Goal: Navigation & Orientation: Find specific page/section

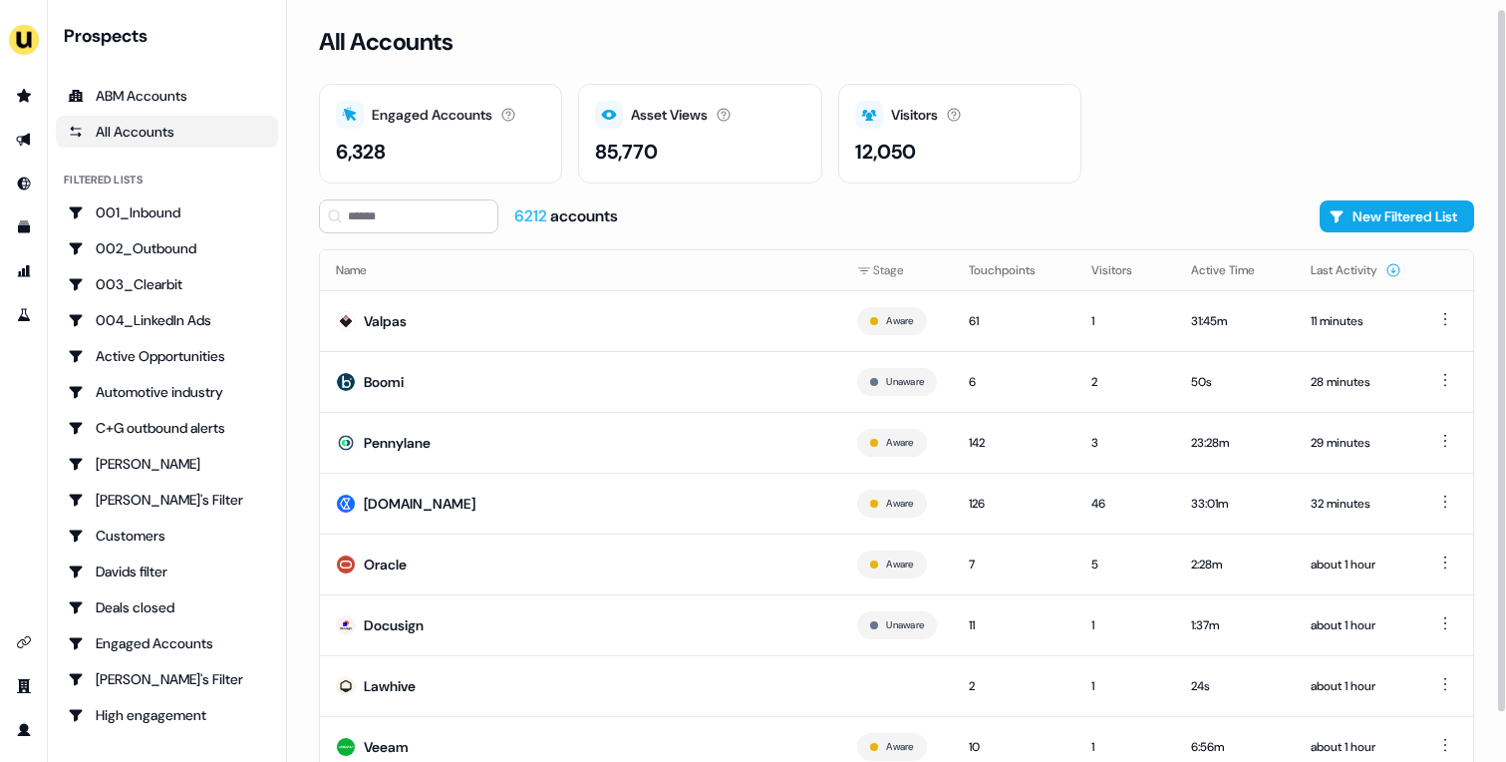
scroll to position [63, 0]
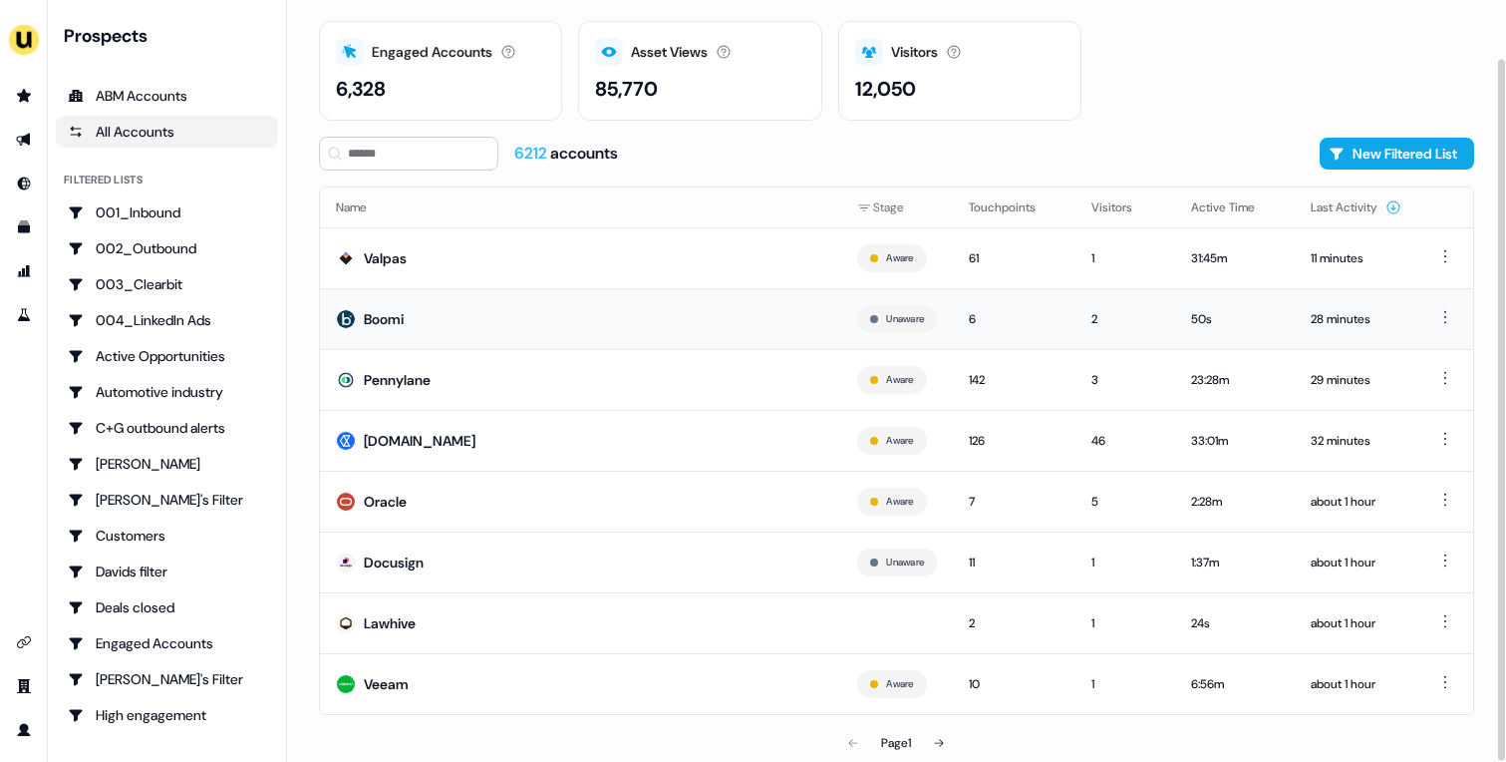
click at [586, 339] on td "Boomi" at bounding box center [580, 318] width 521 height 61
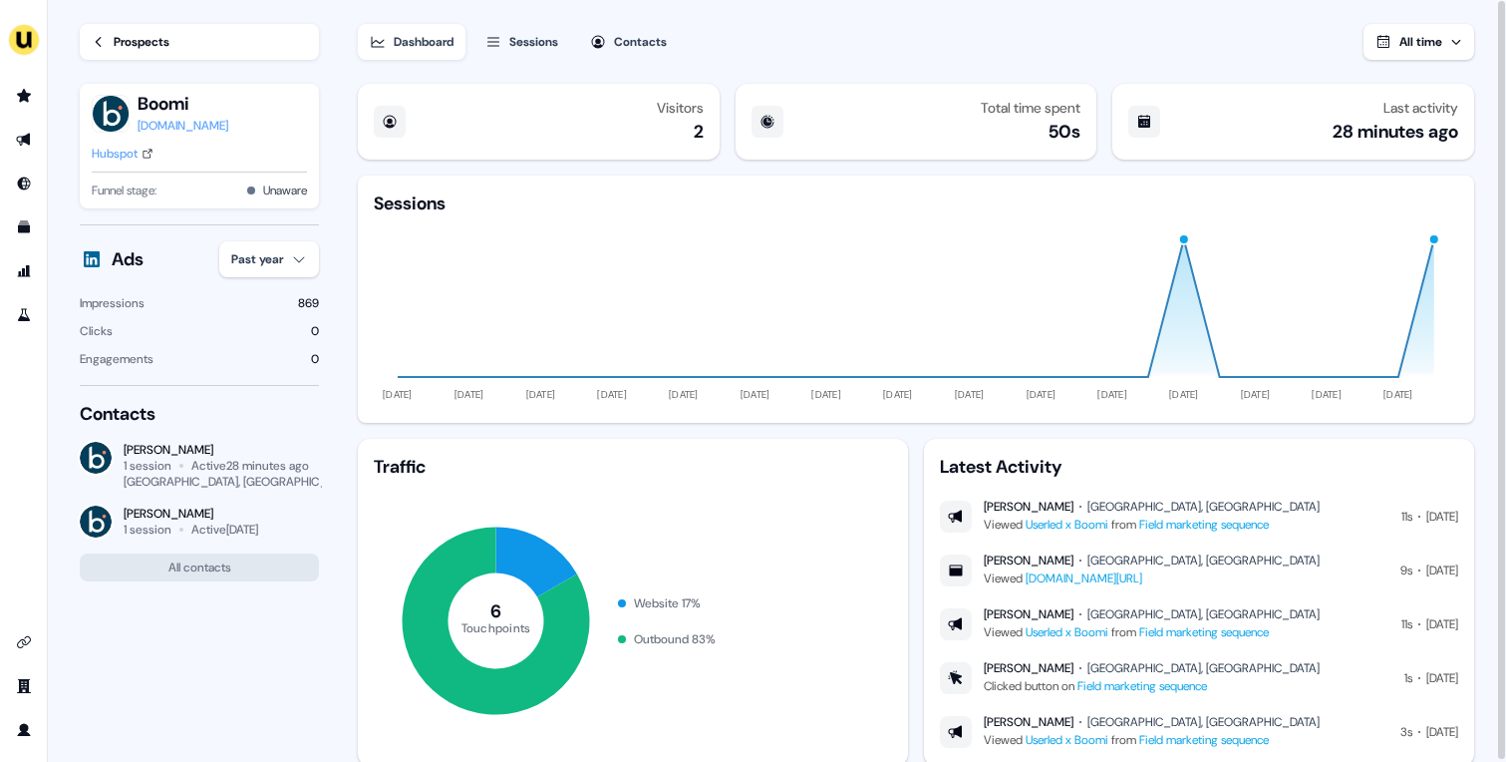
click at [144, 36] on div "Prospects" at bounding box center [142, 42] width 56 height 20
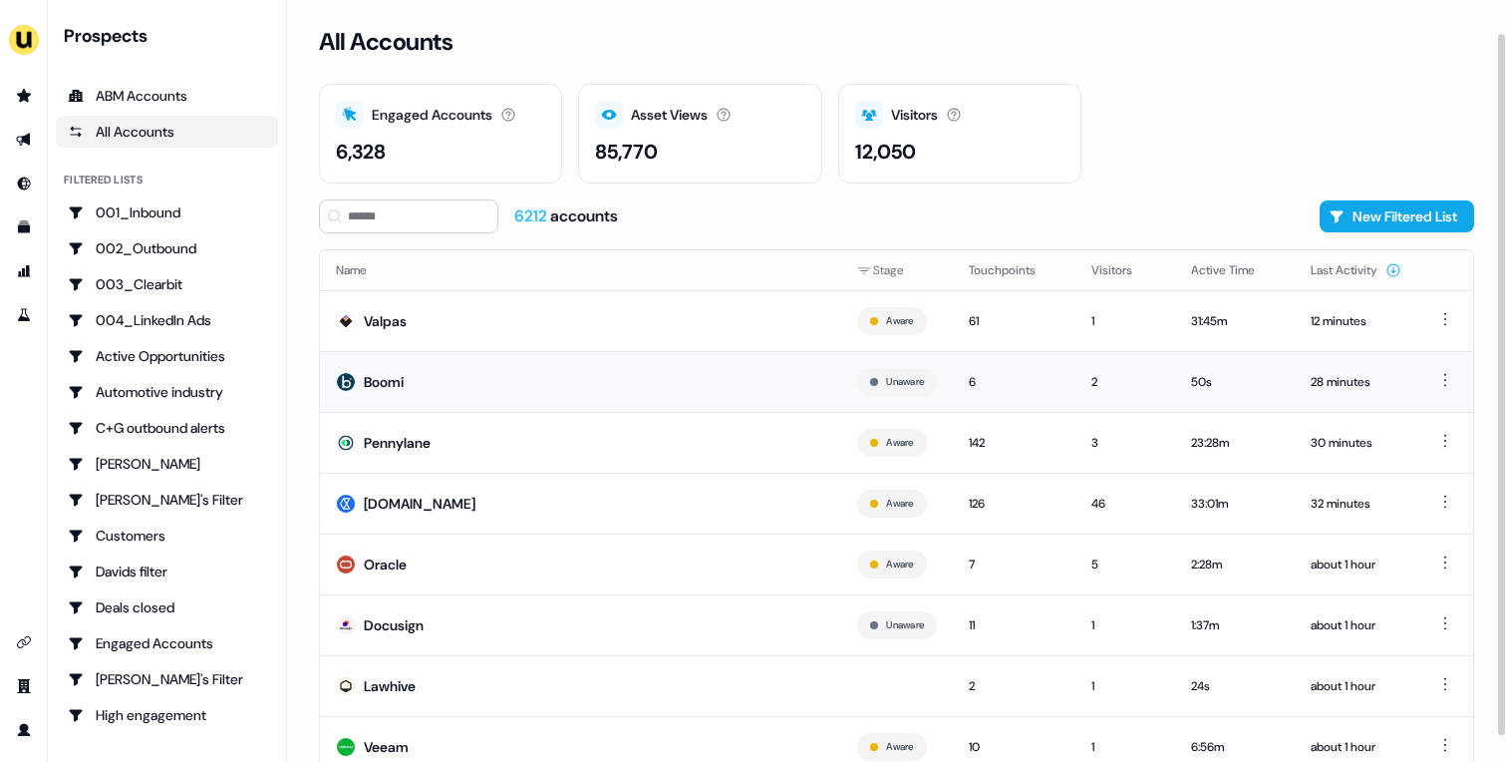
scroll to position [63, 0]
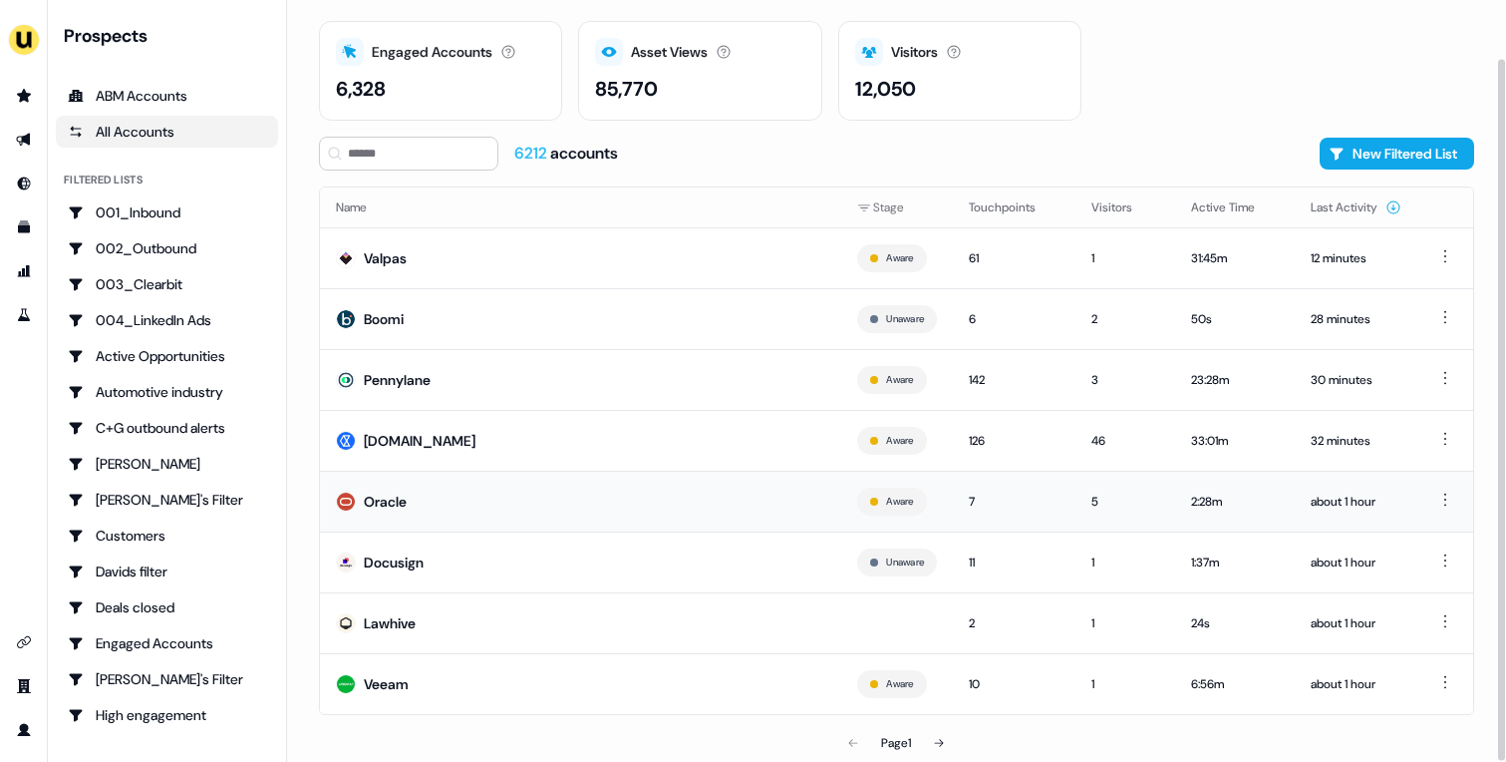
click at [643, 498] on td "Oracle" at bounding box center [580, 501] width 521 height 61
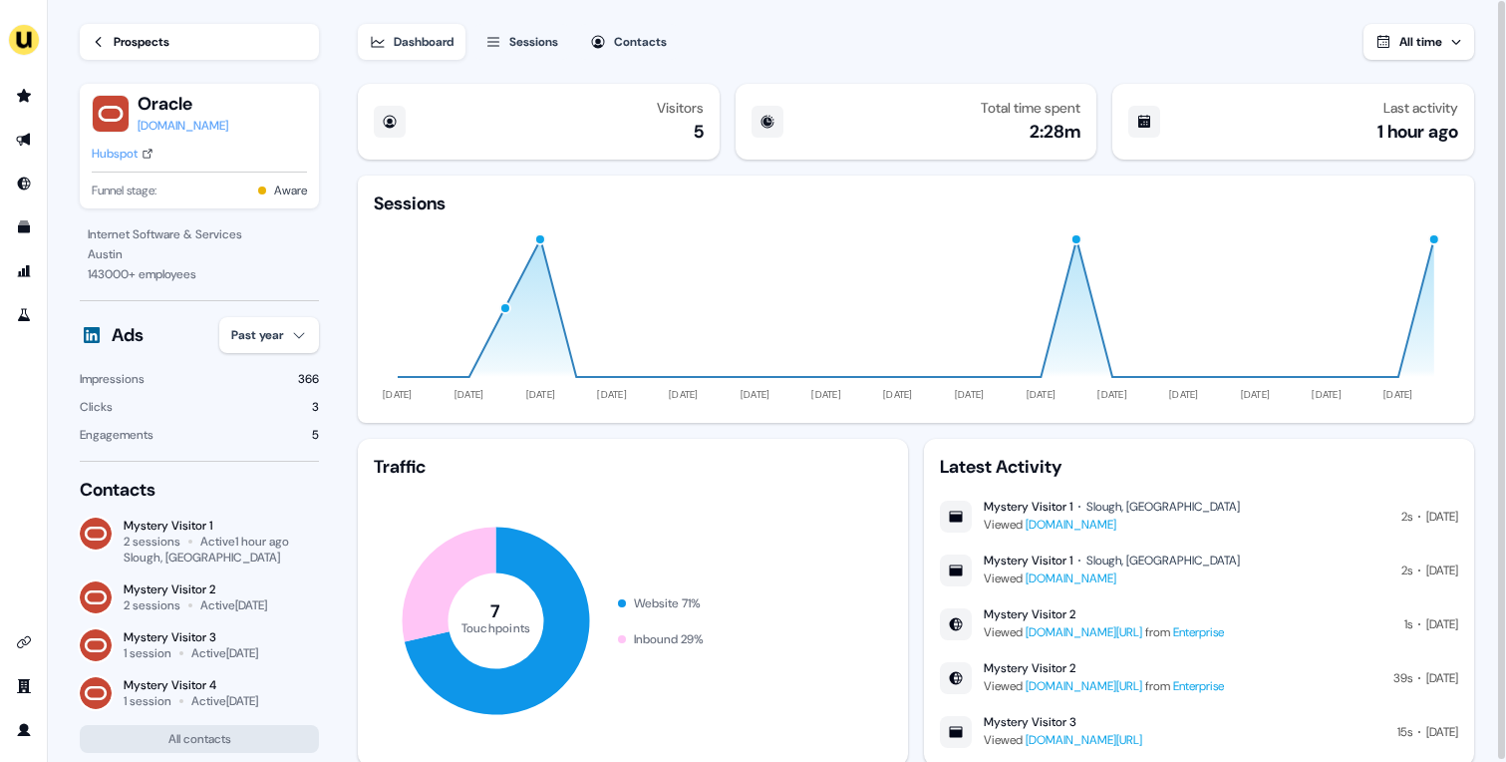
click at [169, 50] on div "Prospects" at bounding box center [142, 42] width 56 height 20
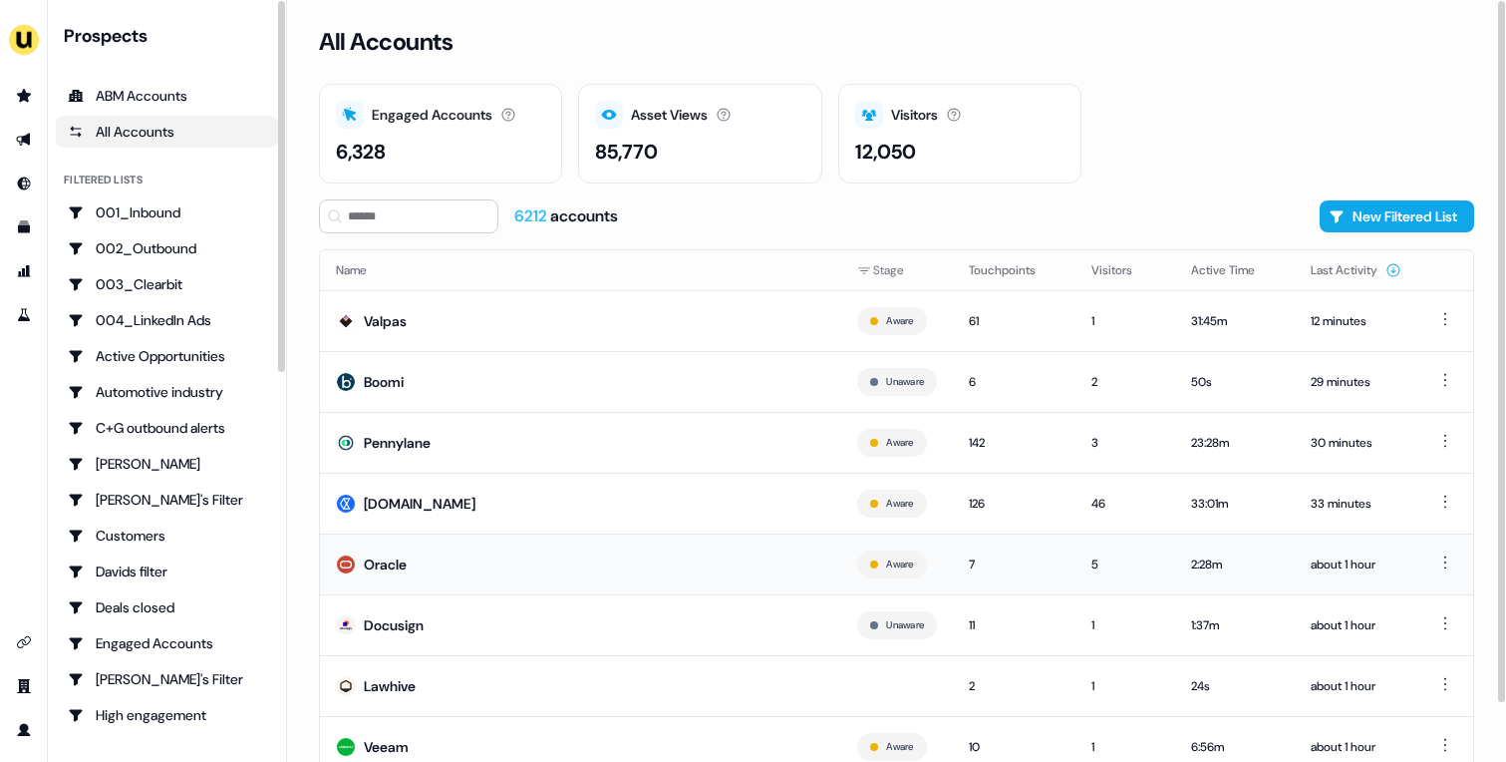
scroll to position [63, 0]
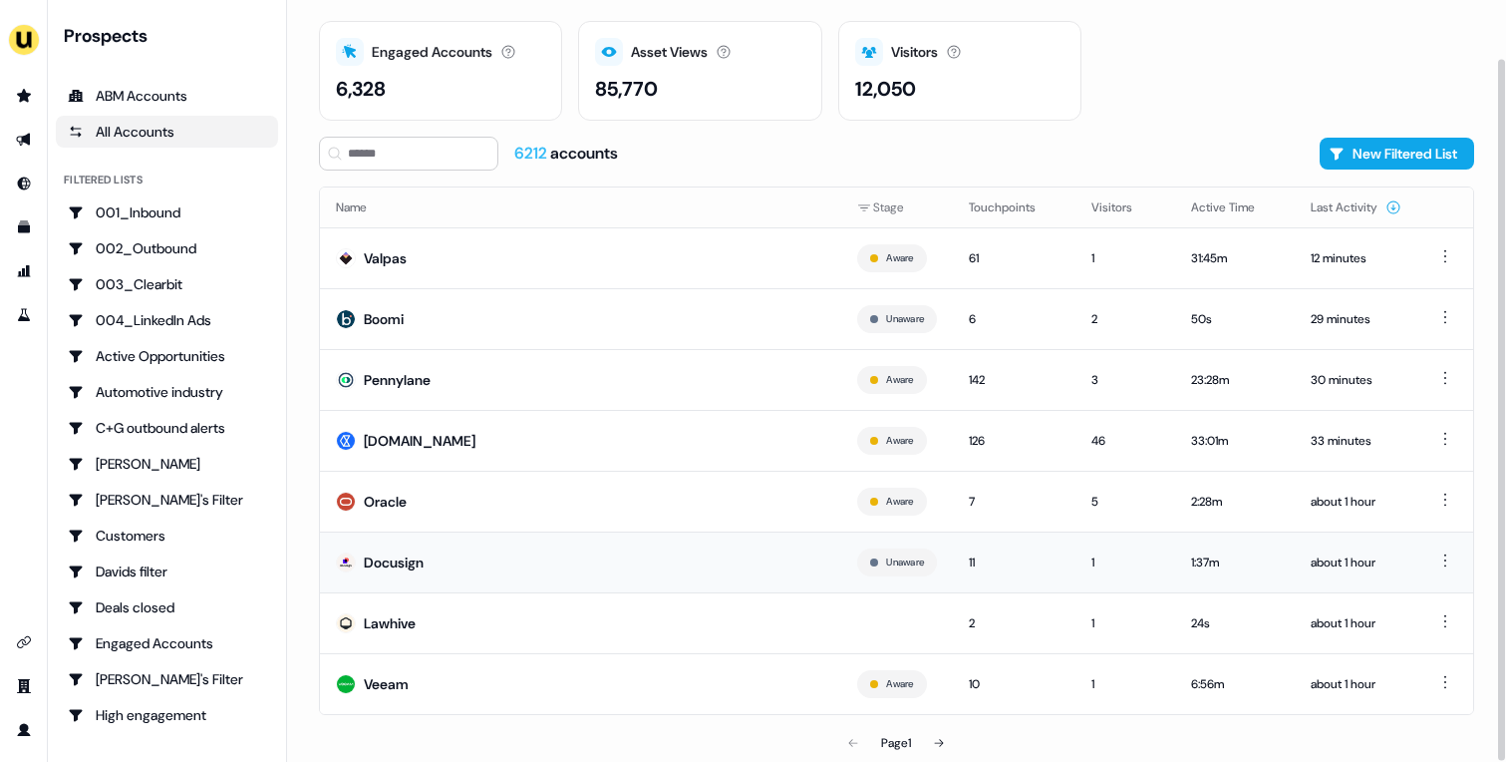
click at [641, 566] on td "Docusign" at bounding box center [580, 561] width 521 height 61
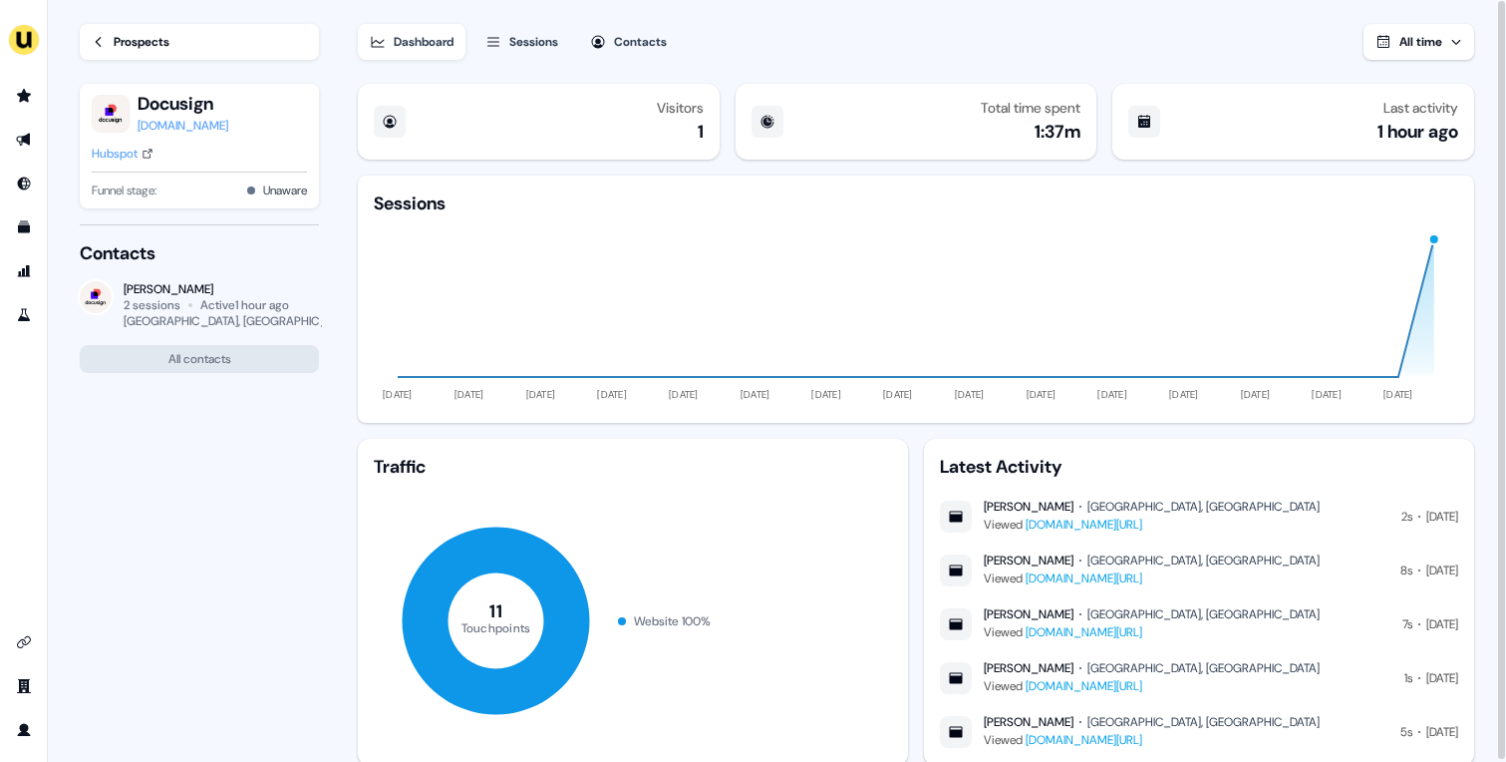
click at [525, 34] on div "Sessions" at bounding box center [533, 42] width 49 height 20
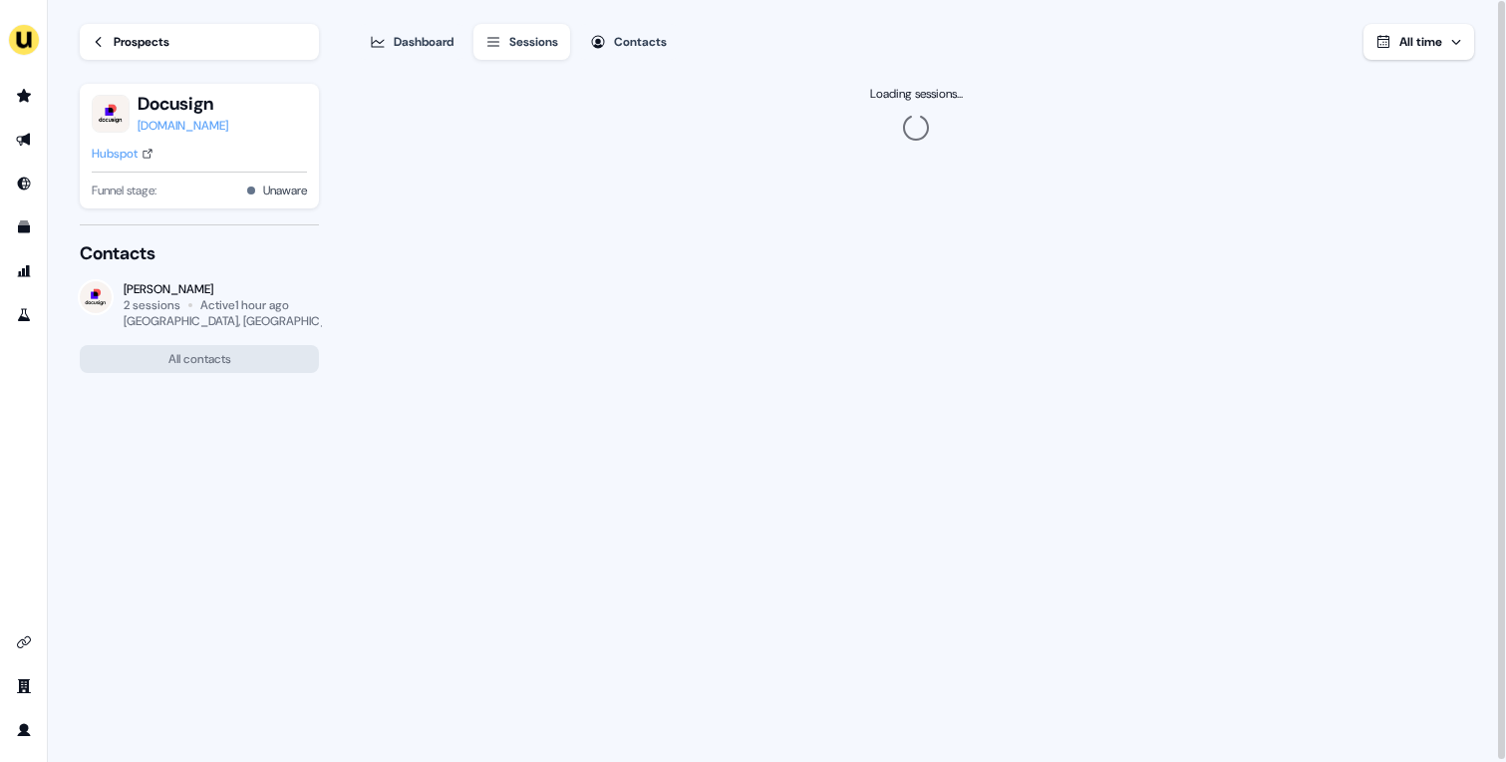
click at [132, 149] on div "Hubspot" at bounding box center [115, 154] width 46 height 20
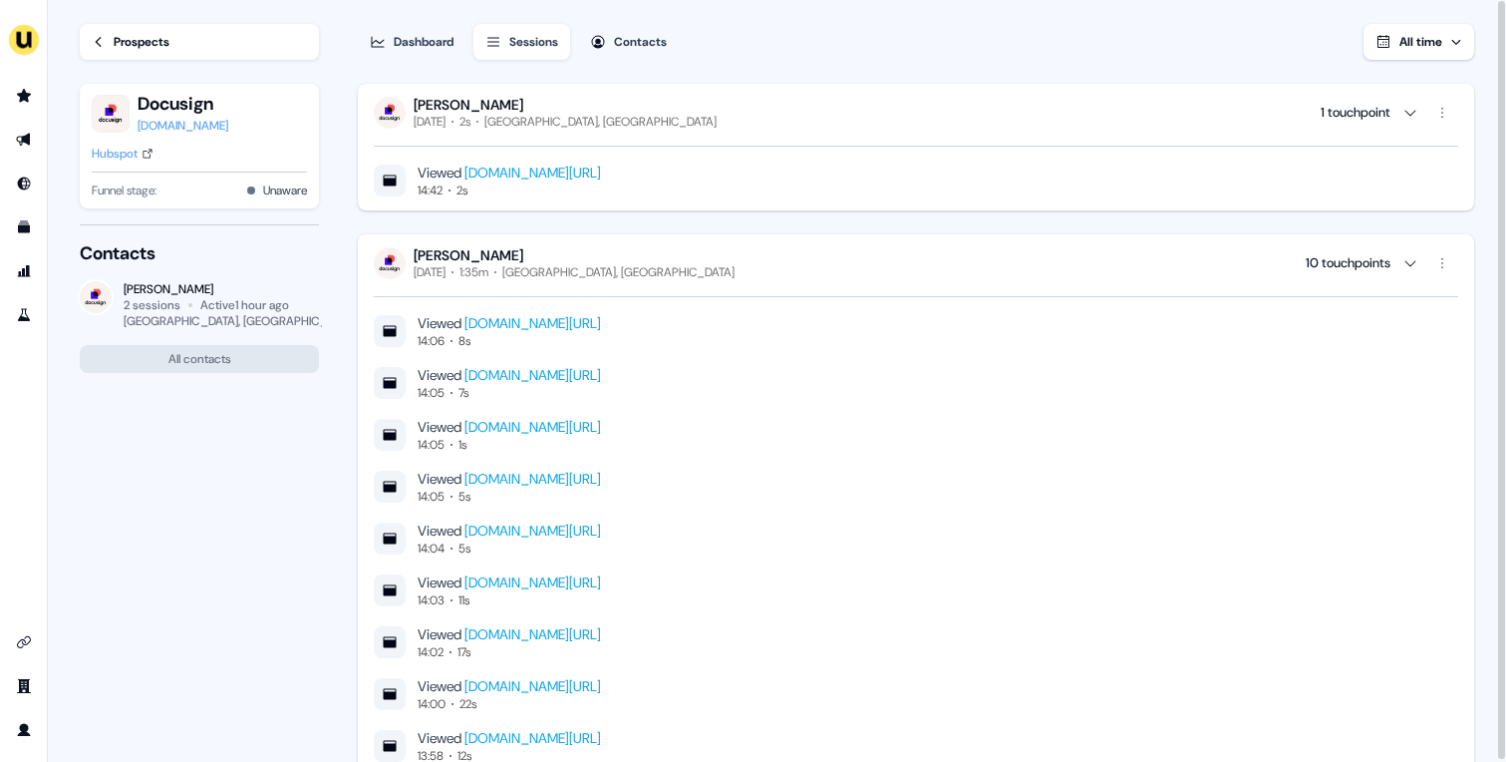
click at [236, 44] on link "Prospects" at bounding box center [199, 42] width 239 height 36
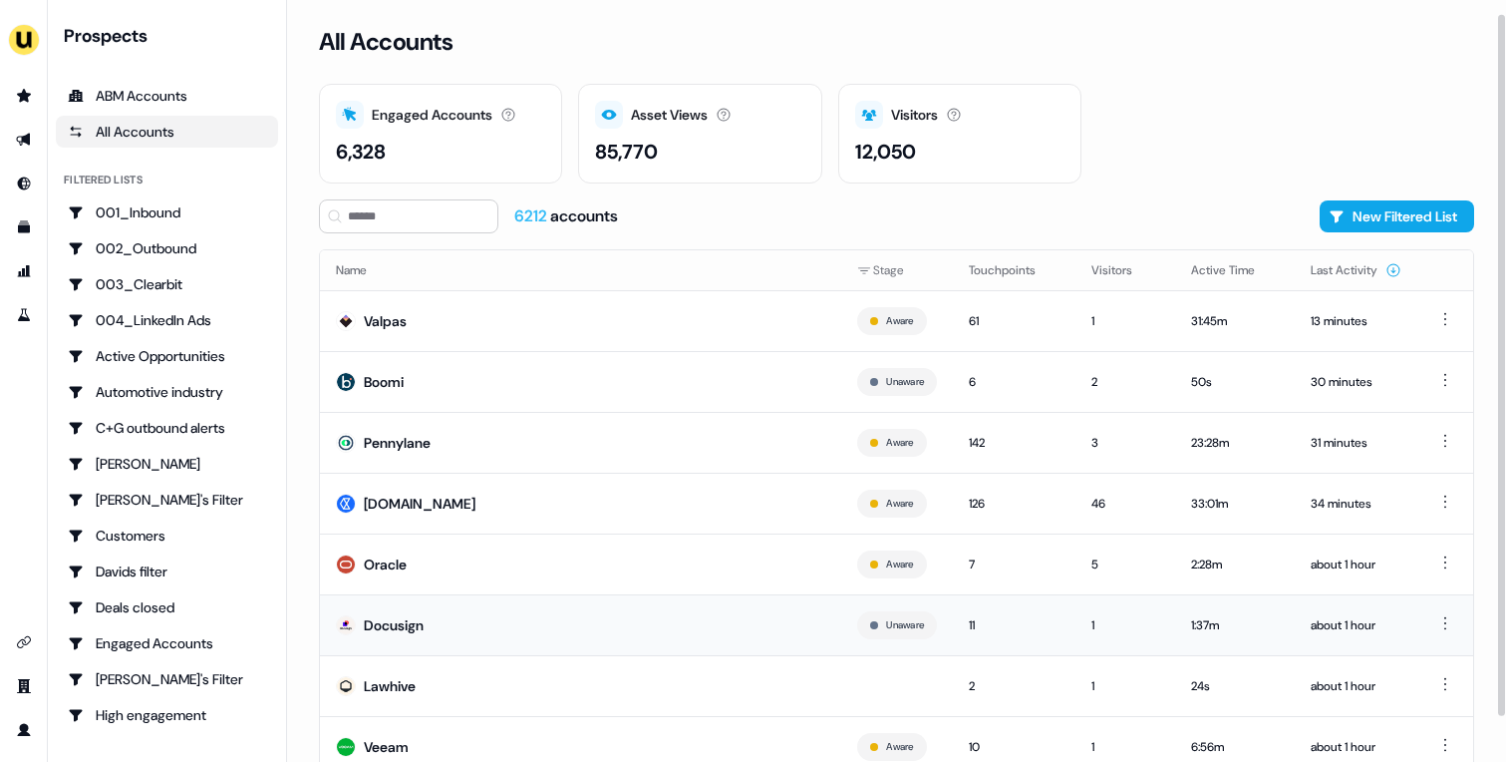
scroll to position [63, 0]
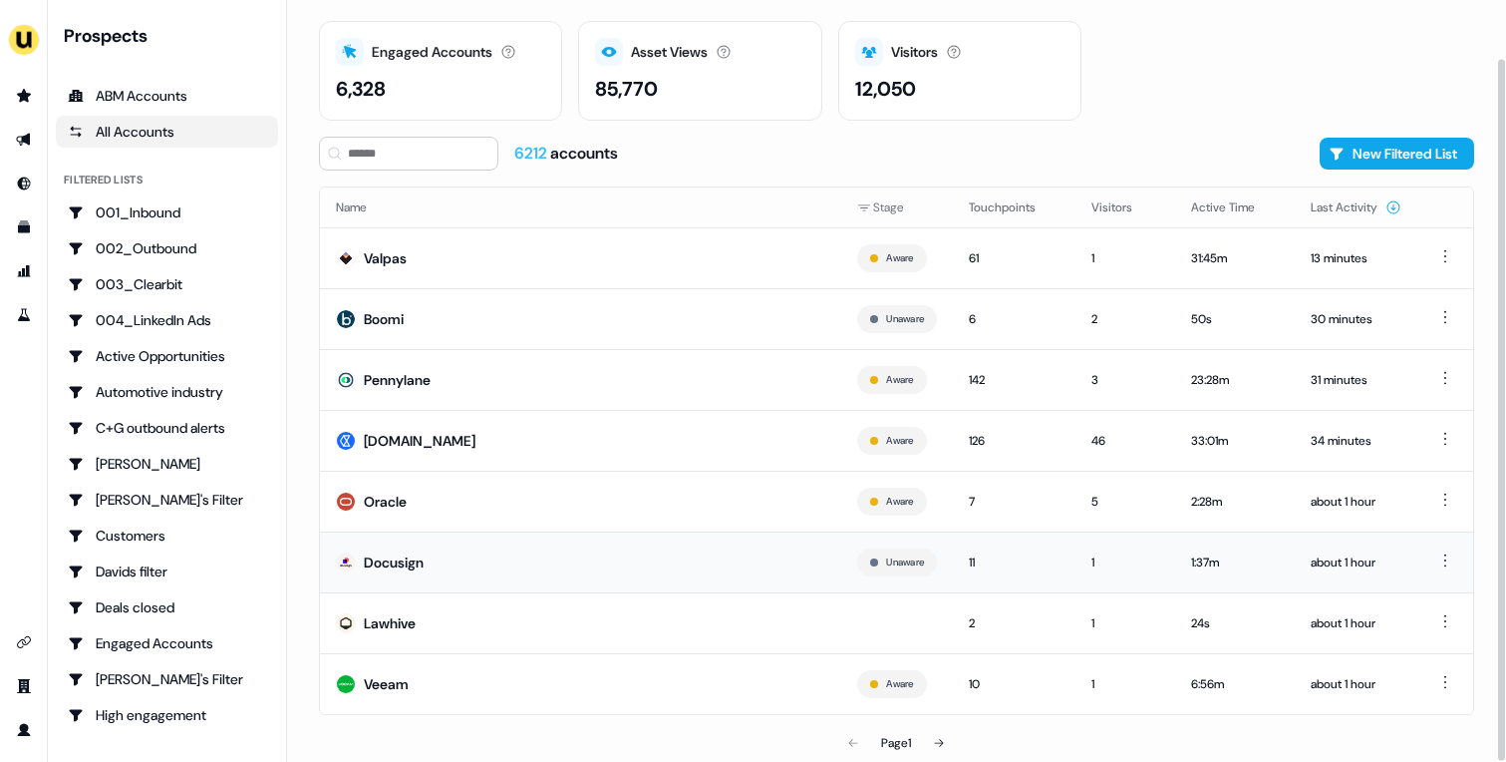
click at [538, 557] on td "Docusign" at bounding box center [580, 561] width 521 height 61
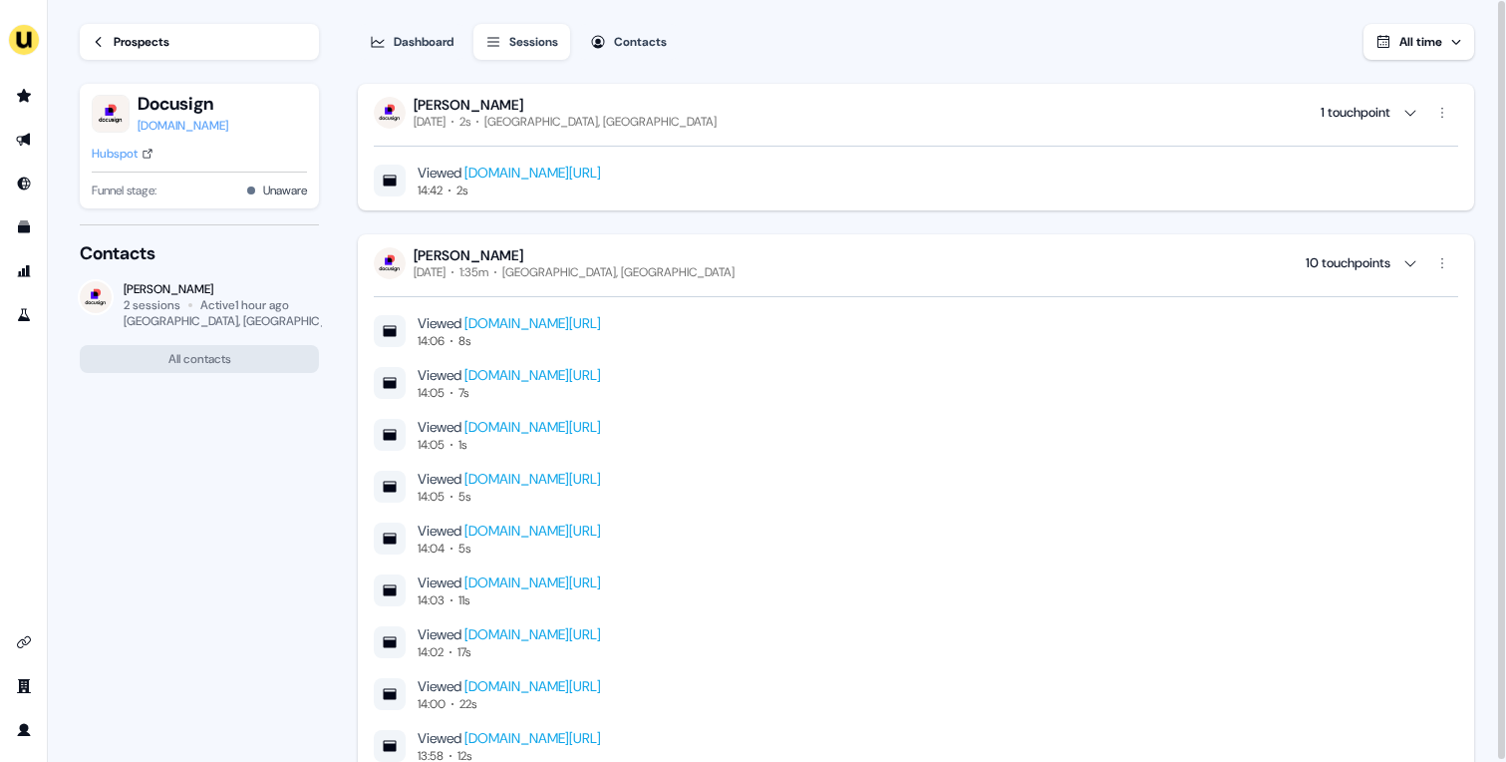
click at [145, 45] on div "Prospects" at bounding box center [142, 42] width 56 height 20
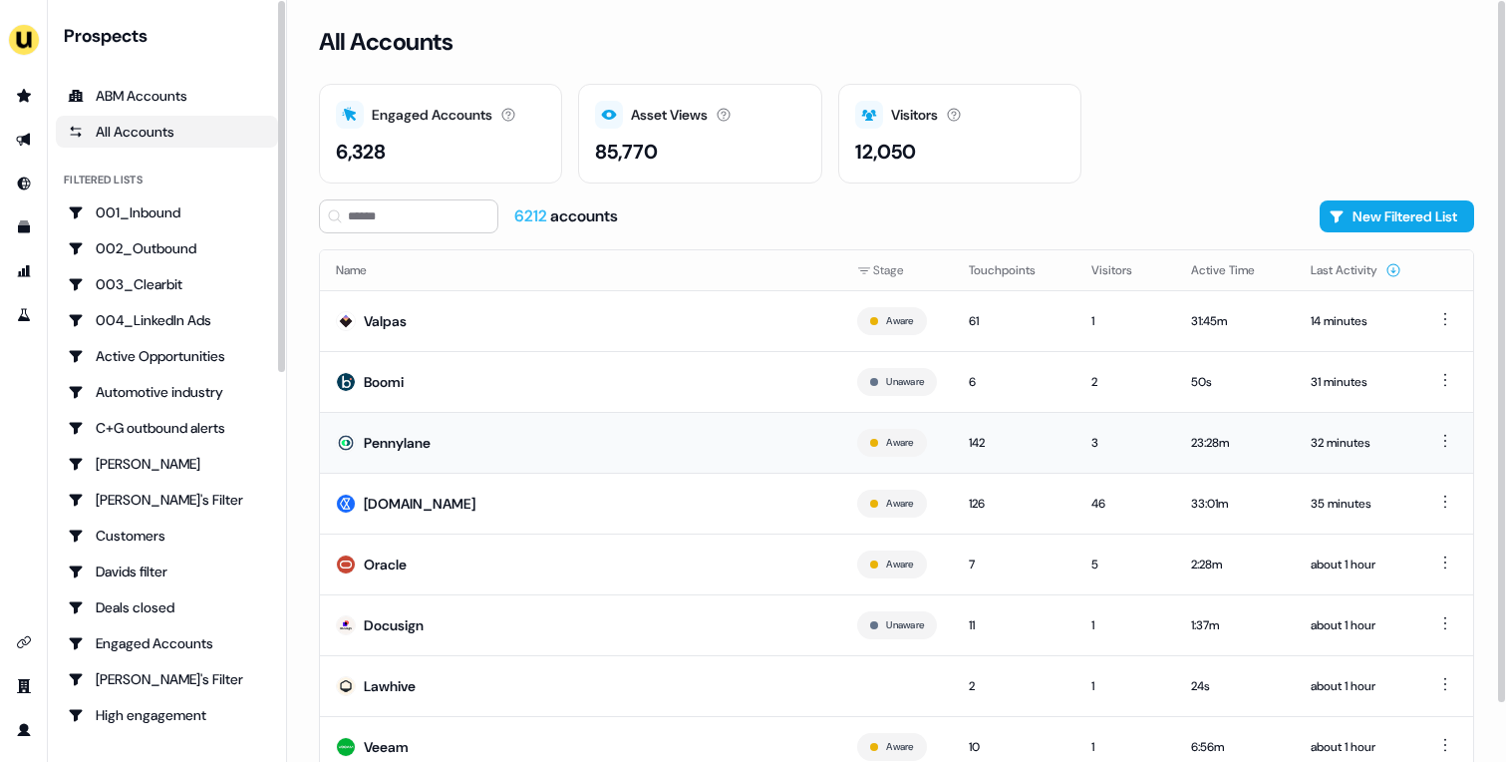
scroll to position [63, 0]
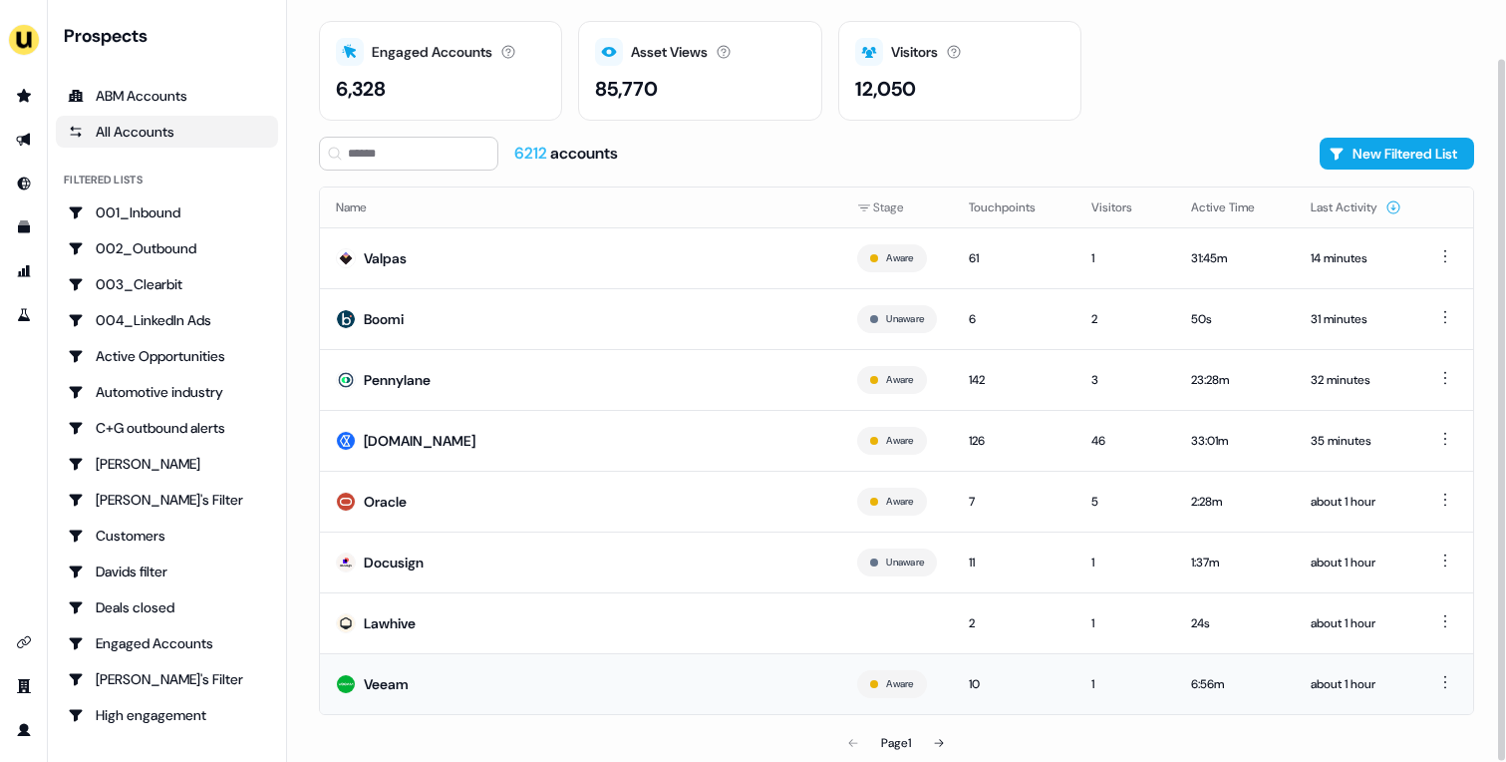
click at [736, 698] on td "Veeam" at bounding box center [580, 683] width 521 height 61
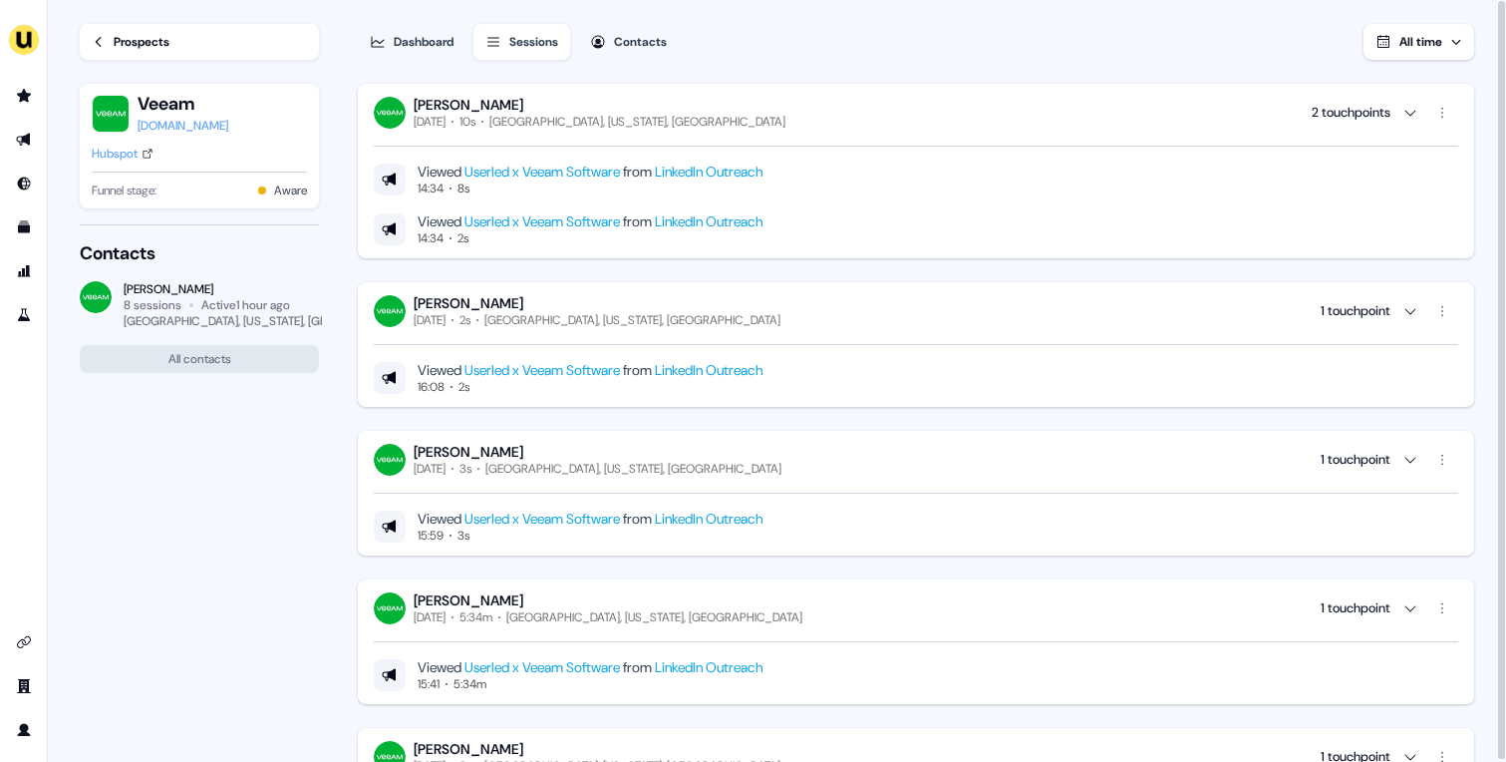
click at [182, 42] on link "Prospects" at bounding box center [199, 42] width 239 height 36
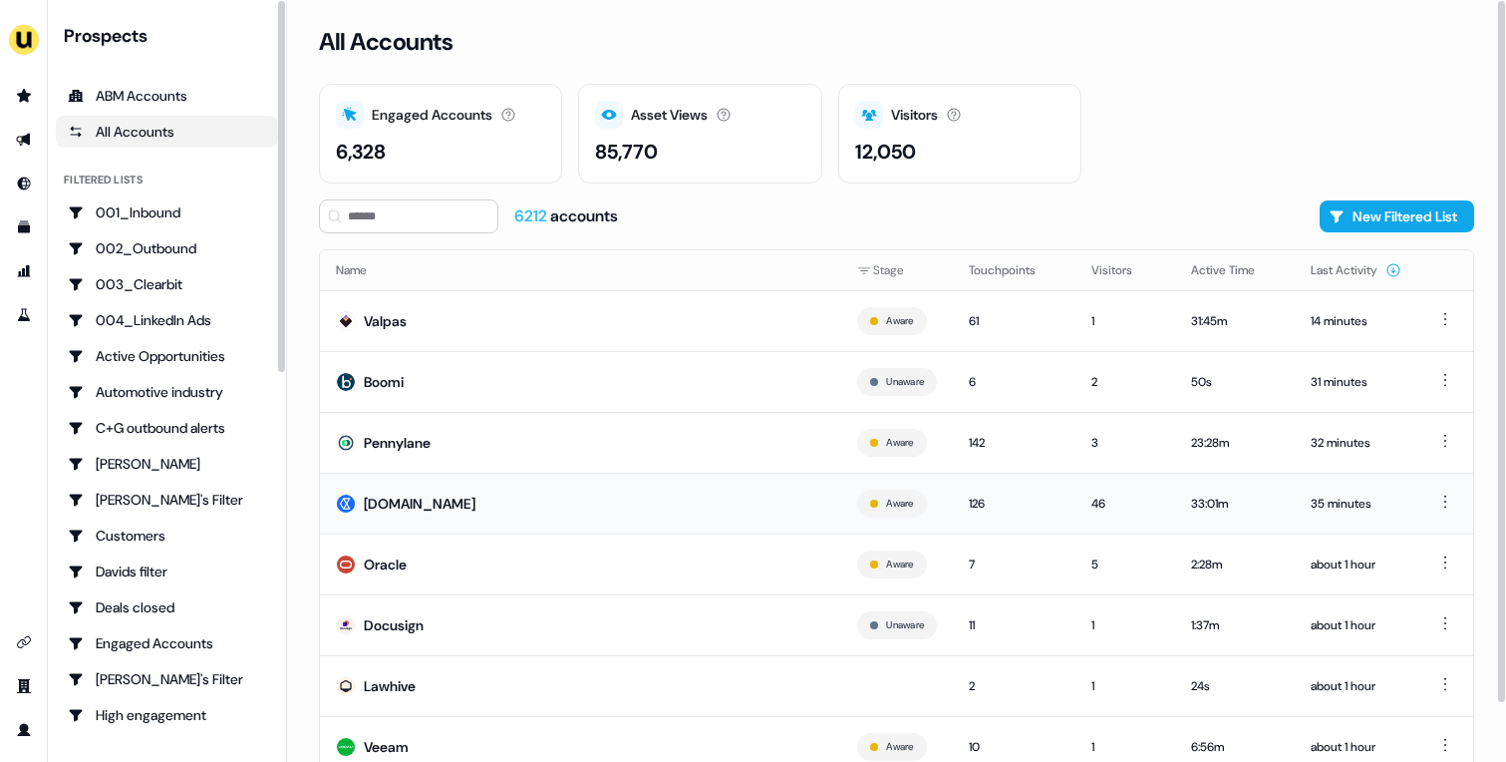
scroll to position [63, 0]
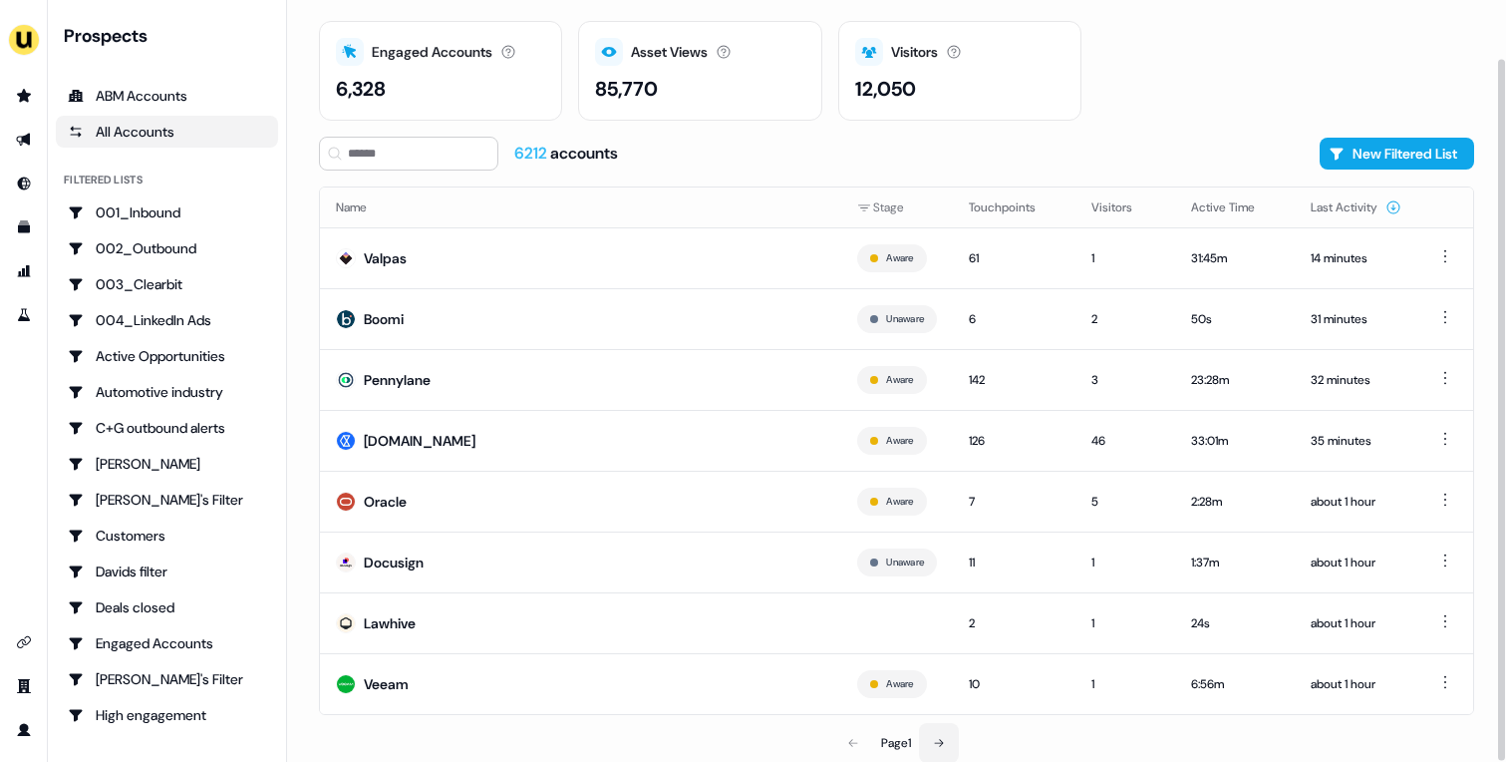
click at [932, 731] on button at bounding box center [939, 743] width 40 height 40
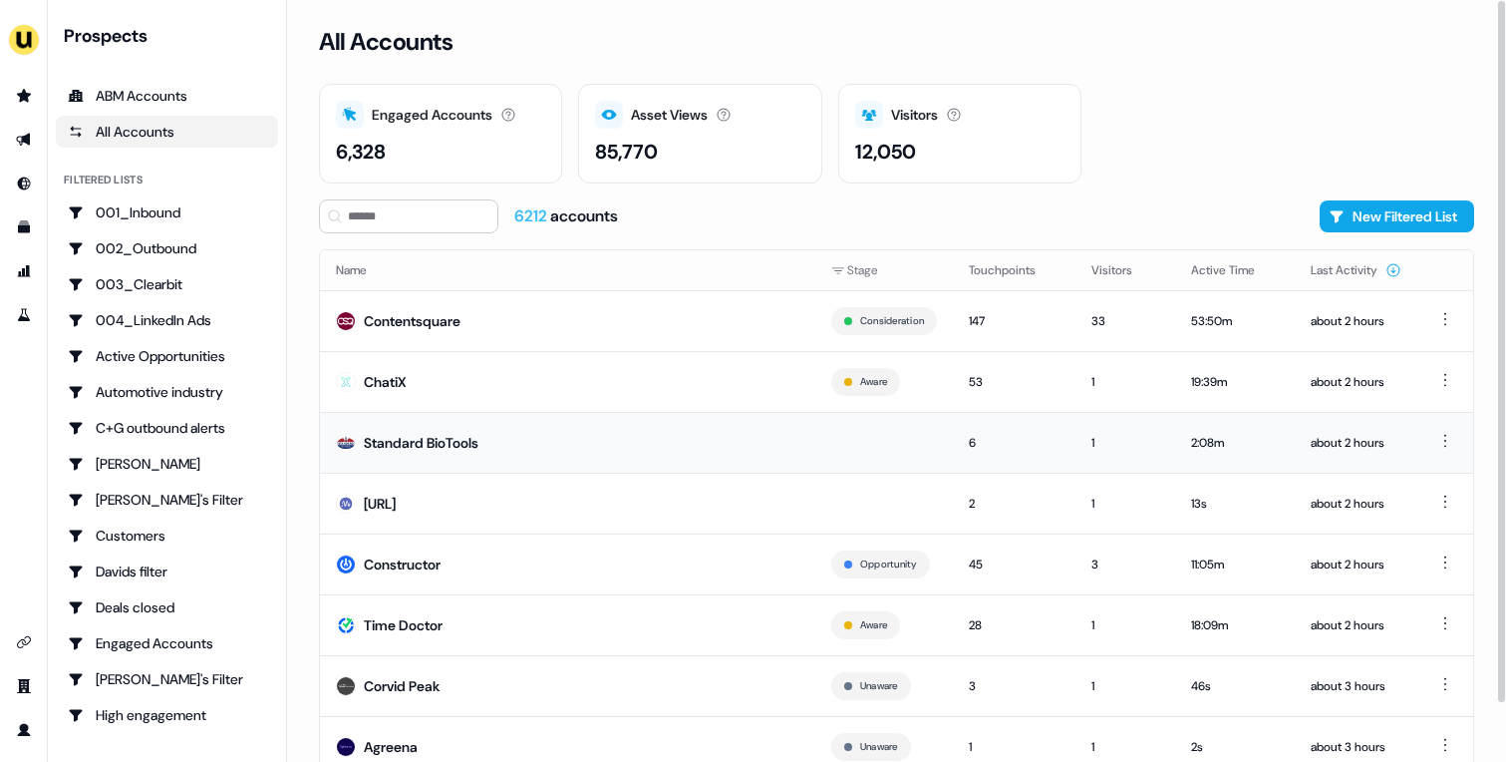
scroll to position [63, 0]
